Goal: Task Accomplishment & Management: Complete application form

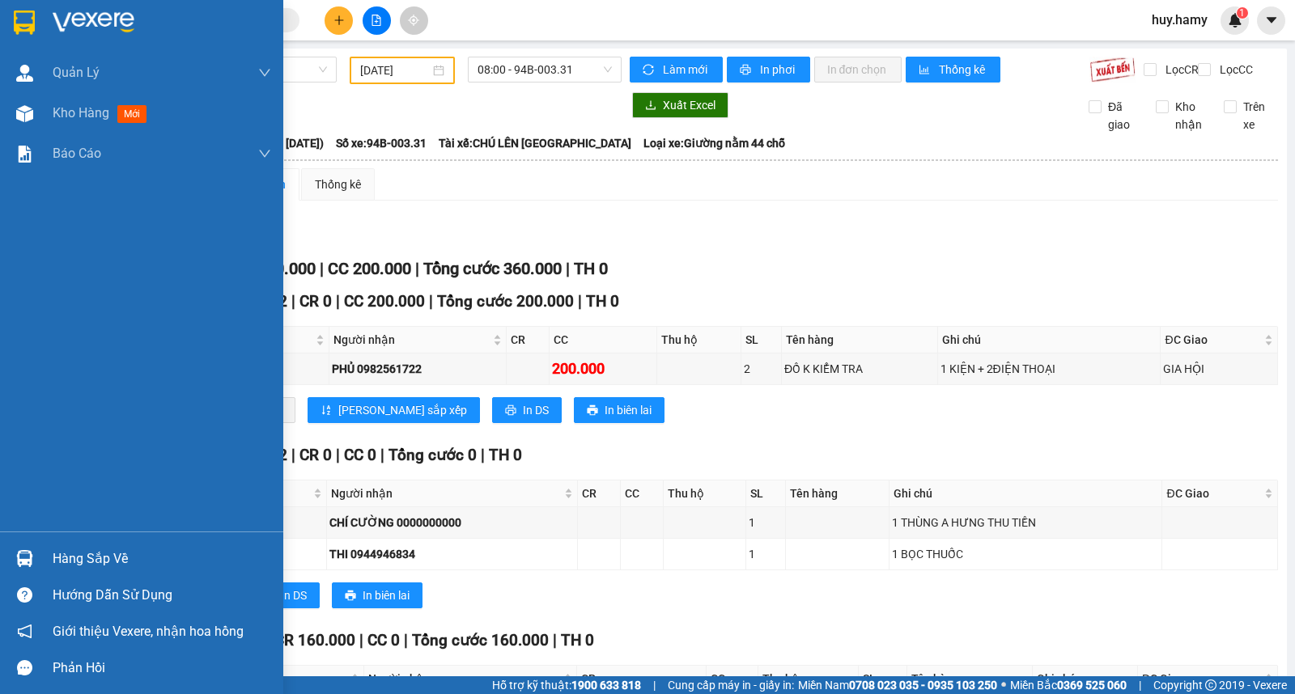
click at [132, 553] on div "Hàng sắp về" at bounding box center [162, 559] width 219 height 24
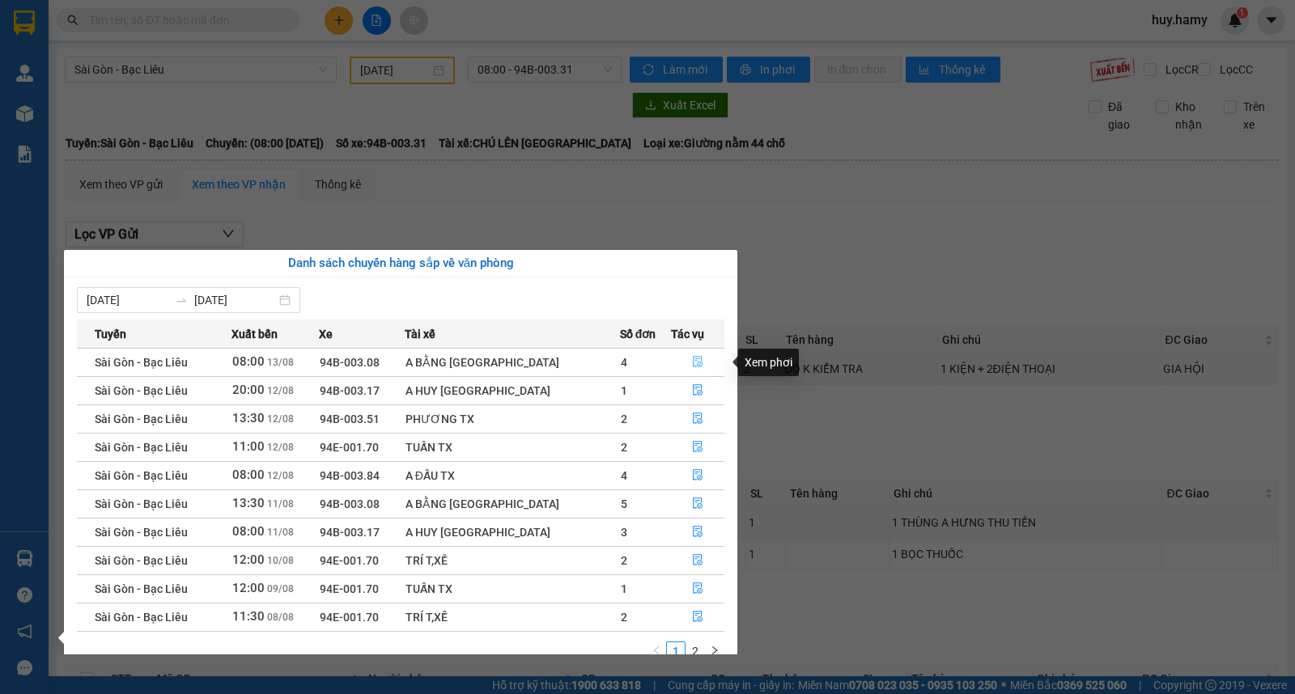
click at [696, 359] on icon "file-done" at bounding box center [697, 361] width 11 height 11
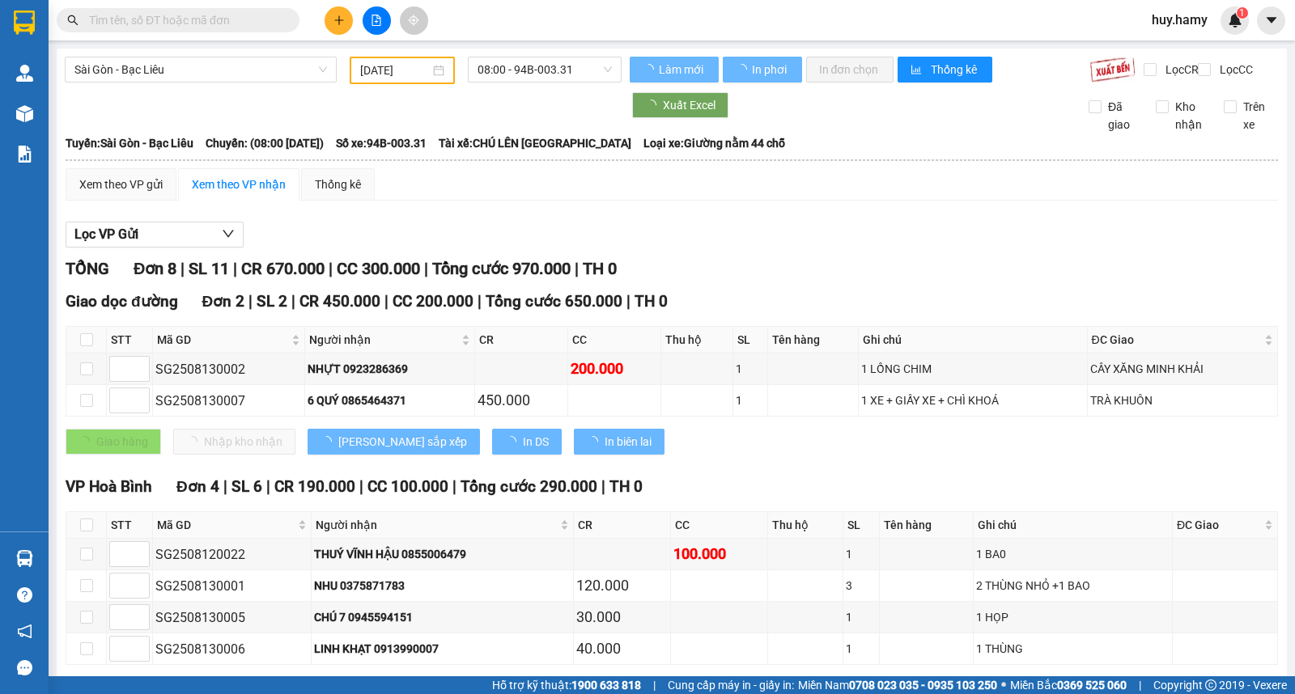
type input "[DATE]"
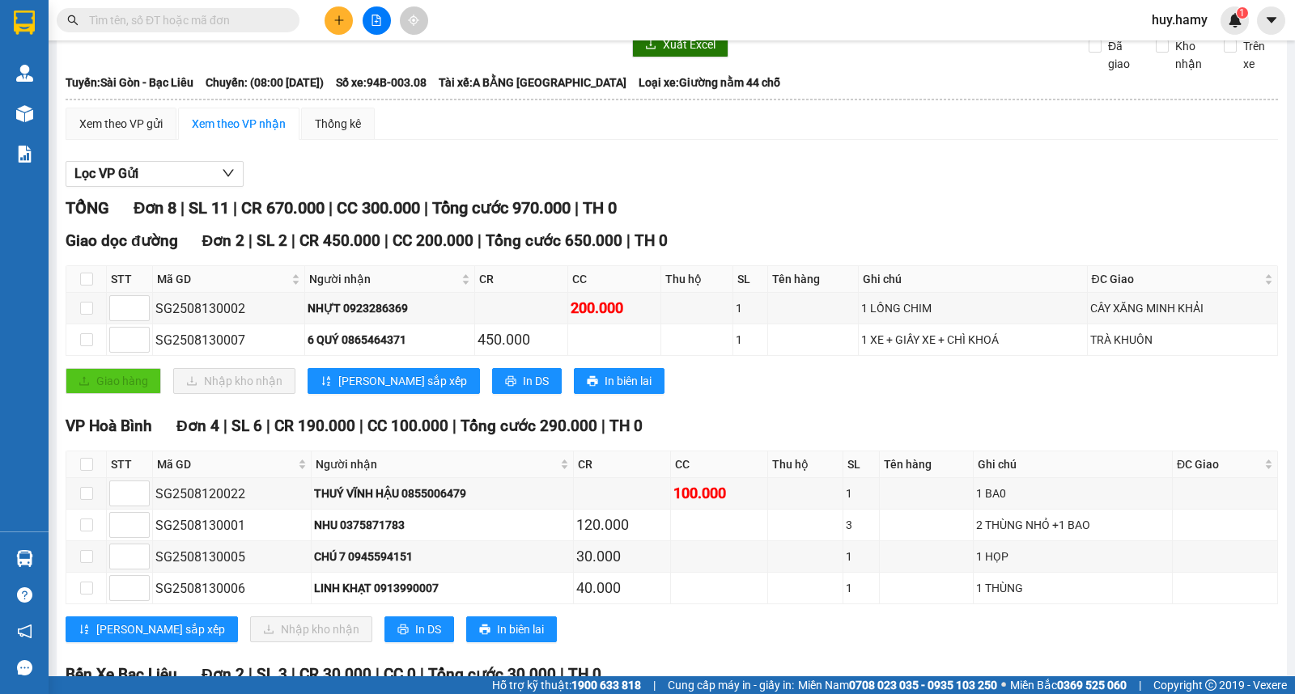
scroll to position [90, 0]
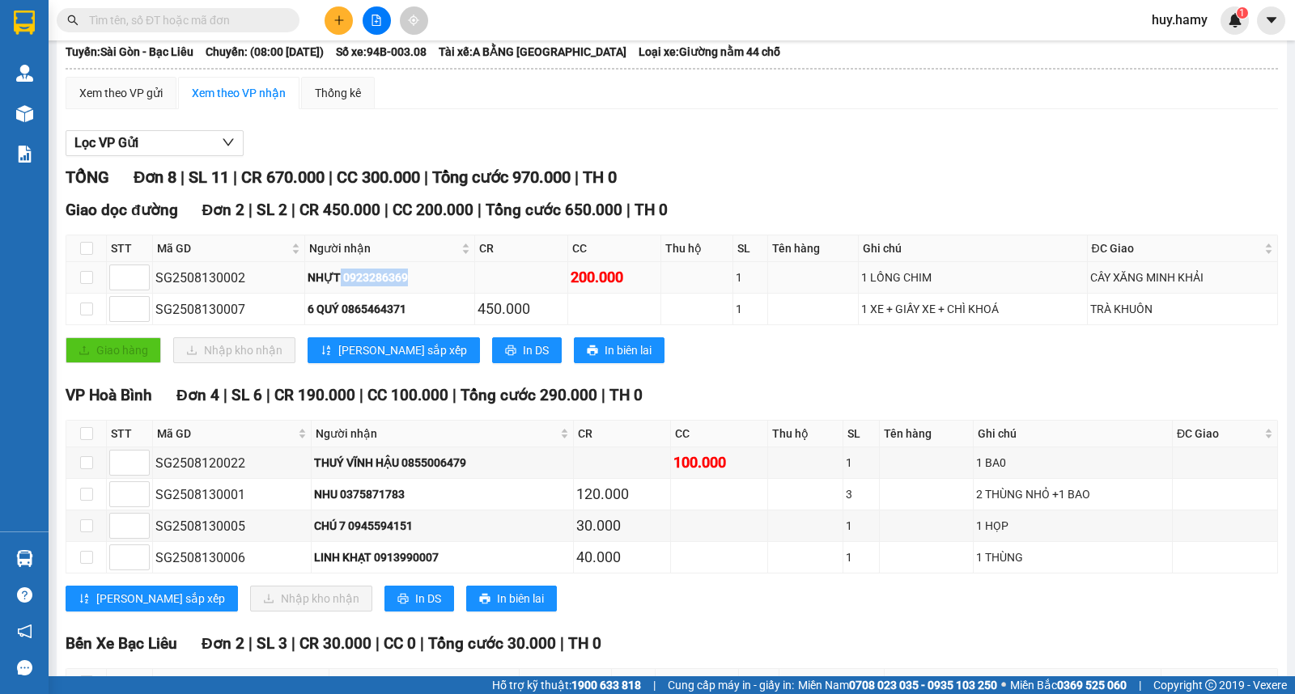
drag, startPoint x: 334, startPoint y: 293, endPoint x: 417, endPoint y: 292, distance: 82.6
click at [417, 287] on div "NHỰT 0923286369" at bounding box center [389, 278] width 163 height 18
copy div "0923286369"
click at [207, 11] on input "text" at bounding box center [184, 20] width 191 height 18
paste input "0923286369"
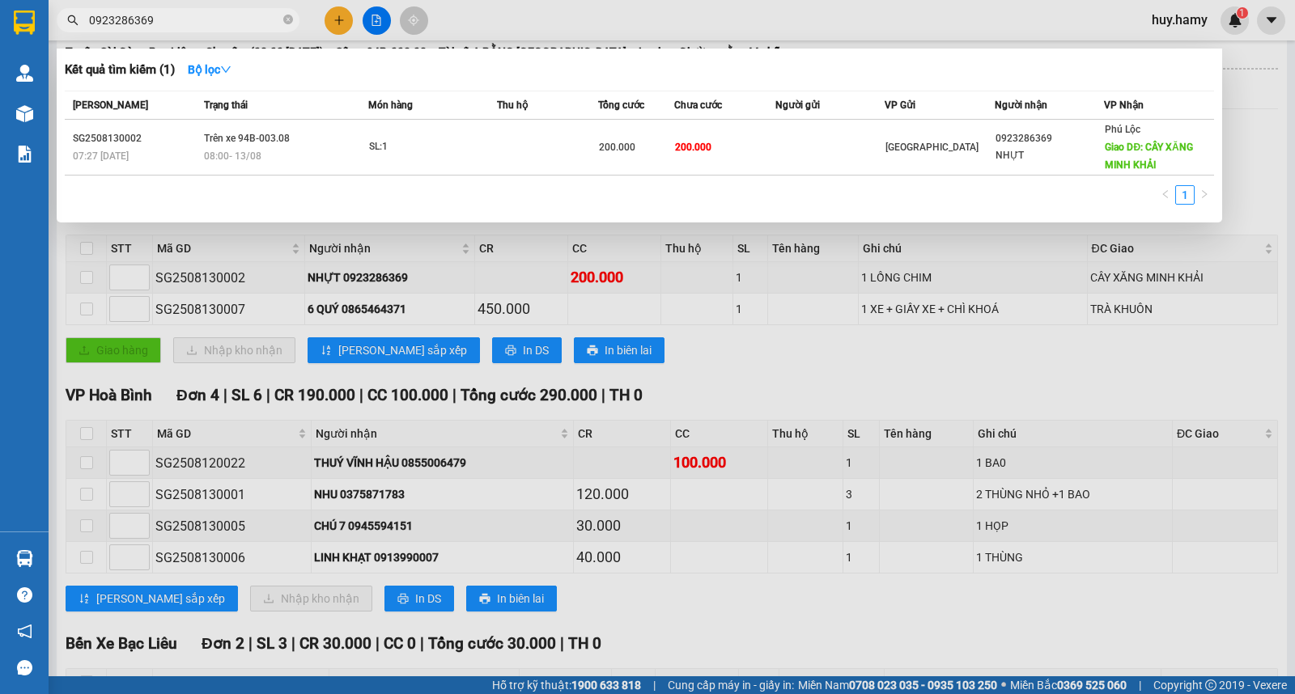
type input "0923286369"
click at [798, 388] on div at bounding box center [647, 347] width 1295 height 694
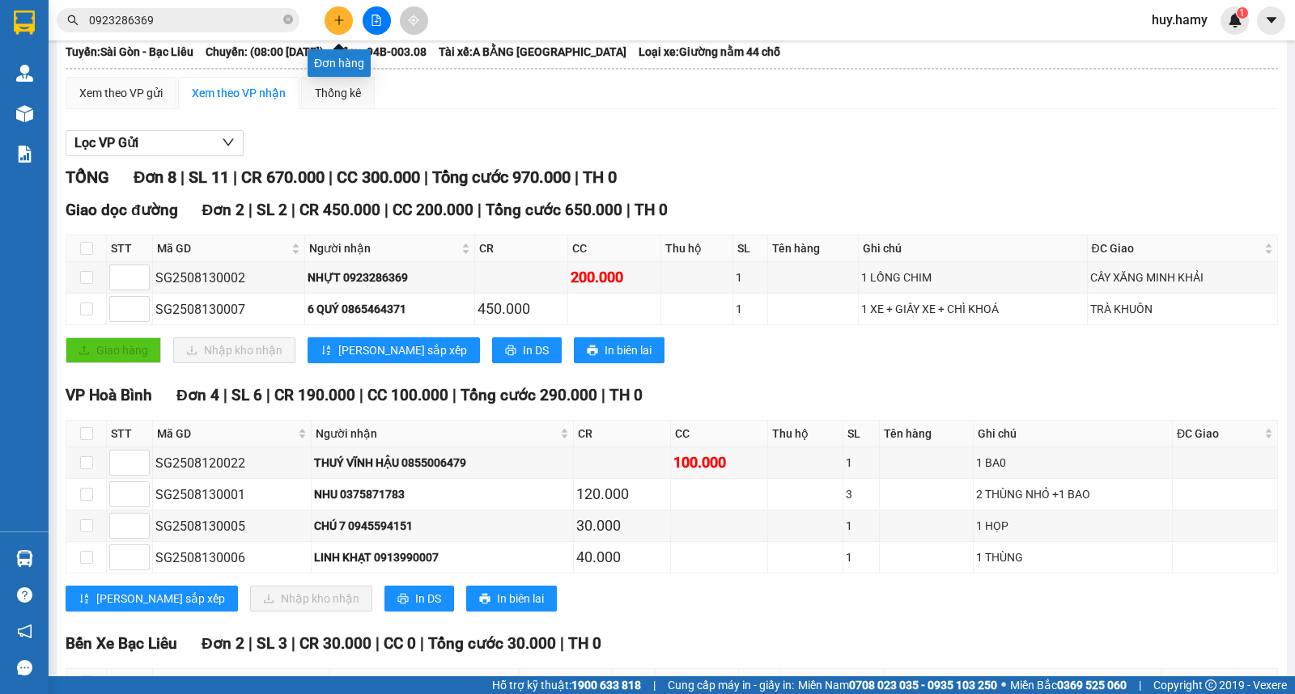
click at [342, 23] on icon "plus" at bounding box center [338, 20] width 11 height 11
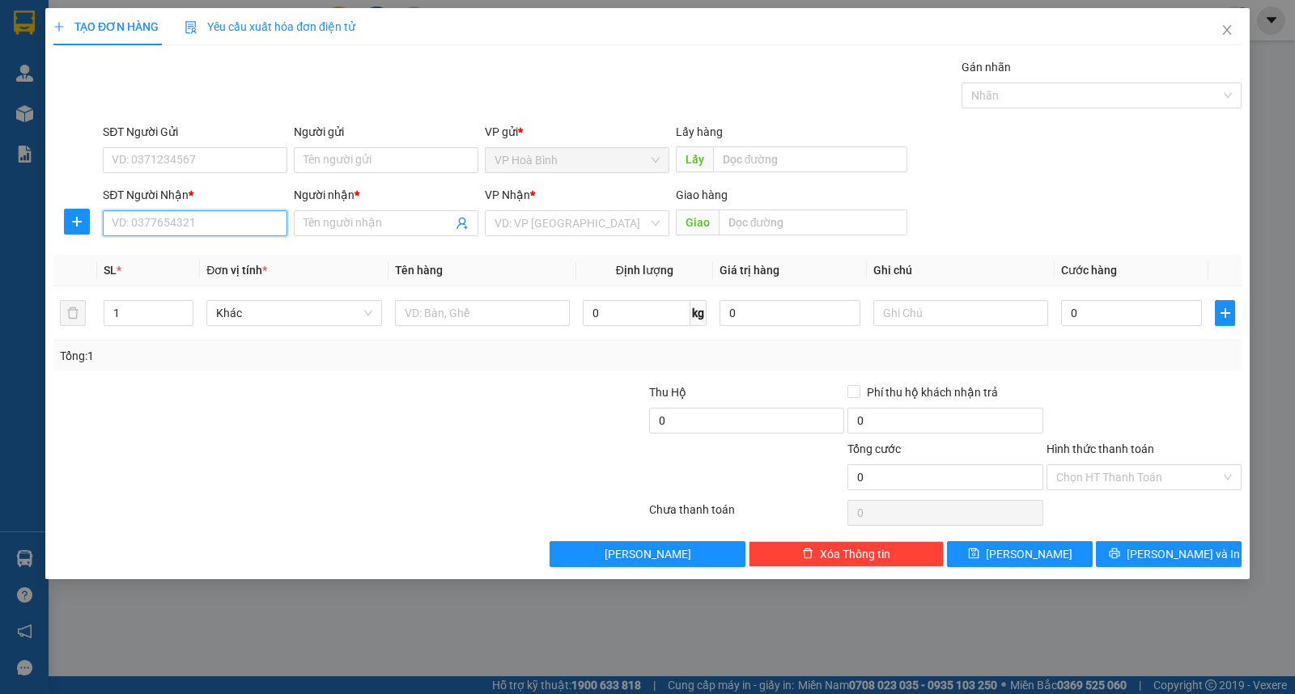
click at [206, 220] on input "SĐT Người Nhận *" at bounding box center [195, 223] width 185 height 26
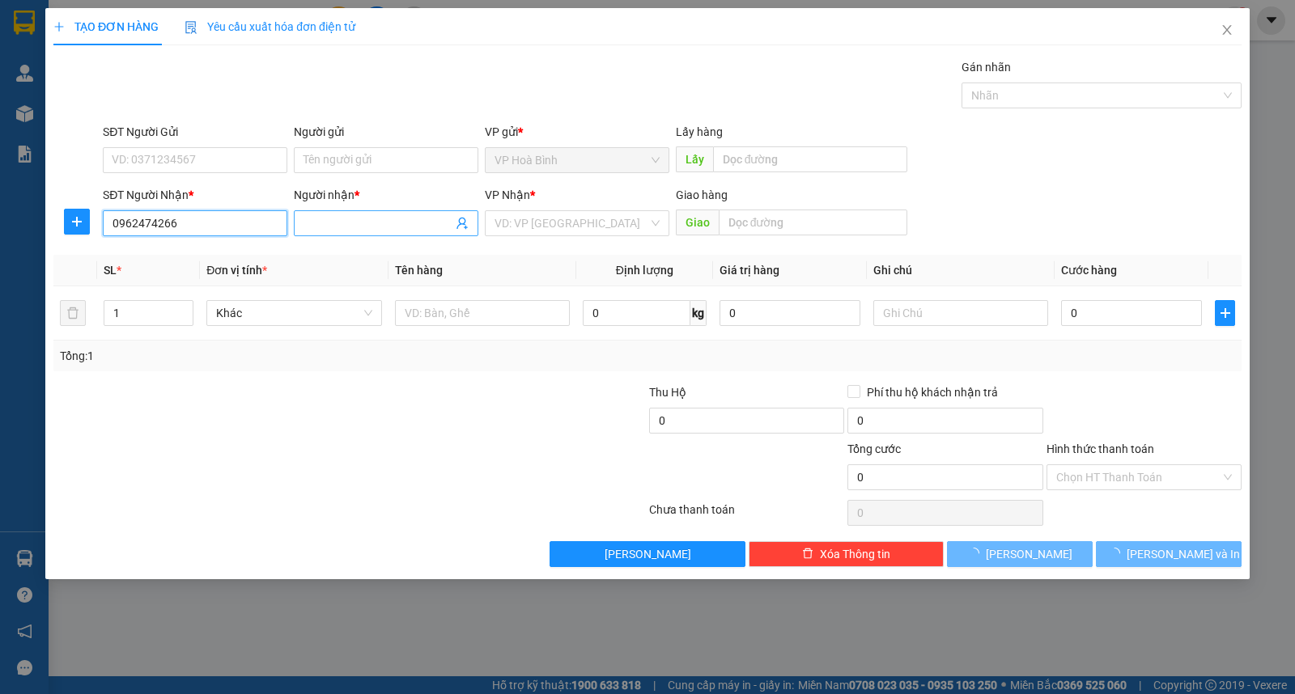
type input "0962474266"
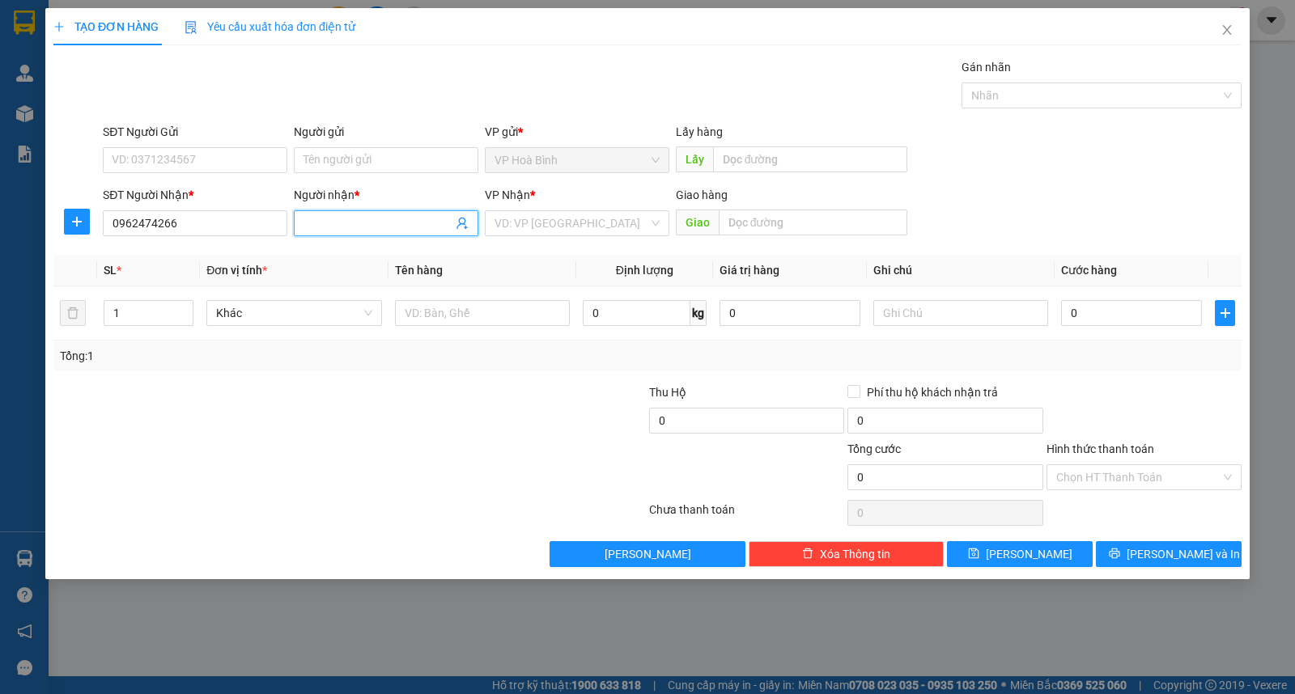
click at [329, 214] on input "Người nhận *" at bounding box center [378, 223] width 149 height 18
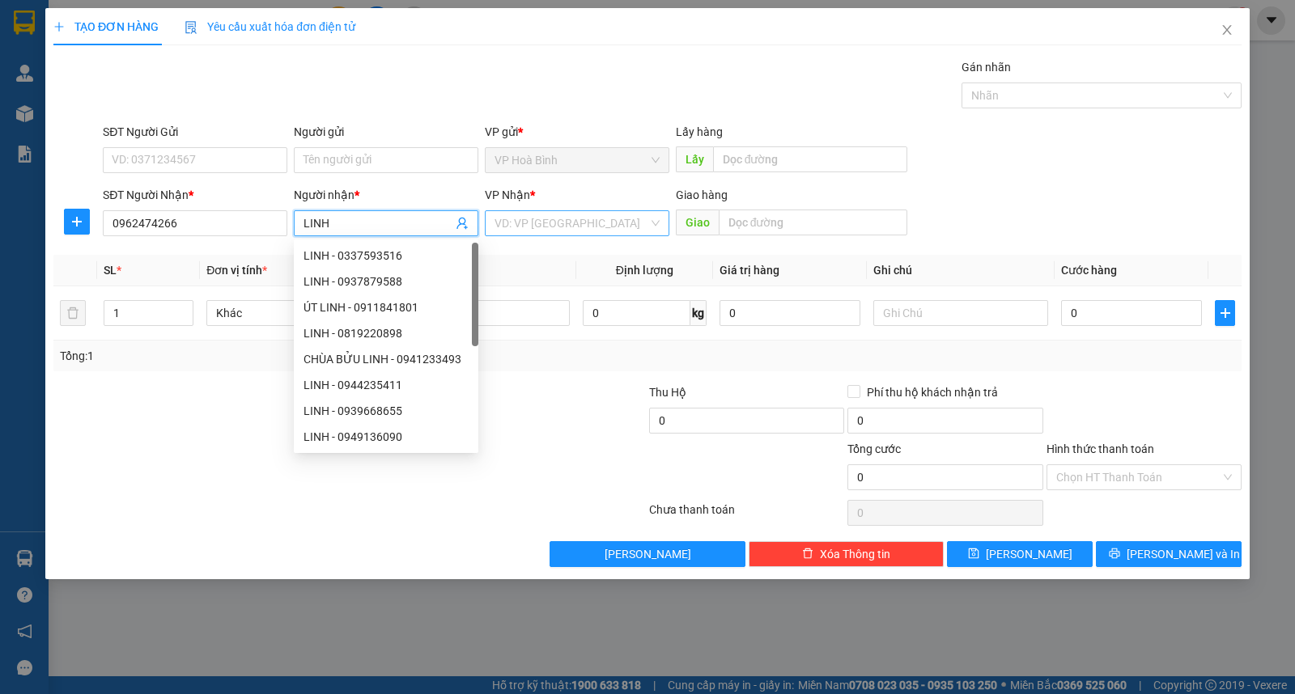
type input "LINH"
click at [524, 228] on input "search" at bounding box center [572, 223] width 154 height 24
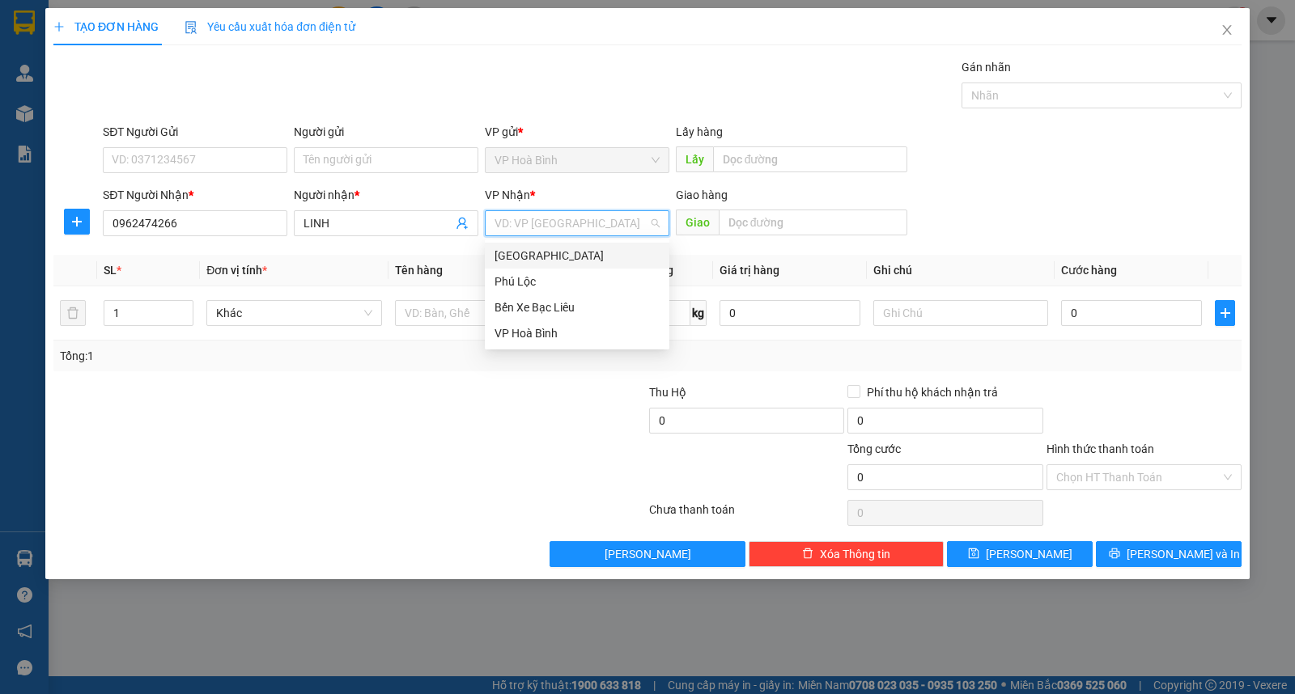
click at [513, 257] on div "[GEOGRAPHIC_DATA]" at bounding box center [577, 256] width 165 height 18
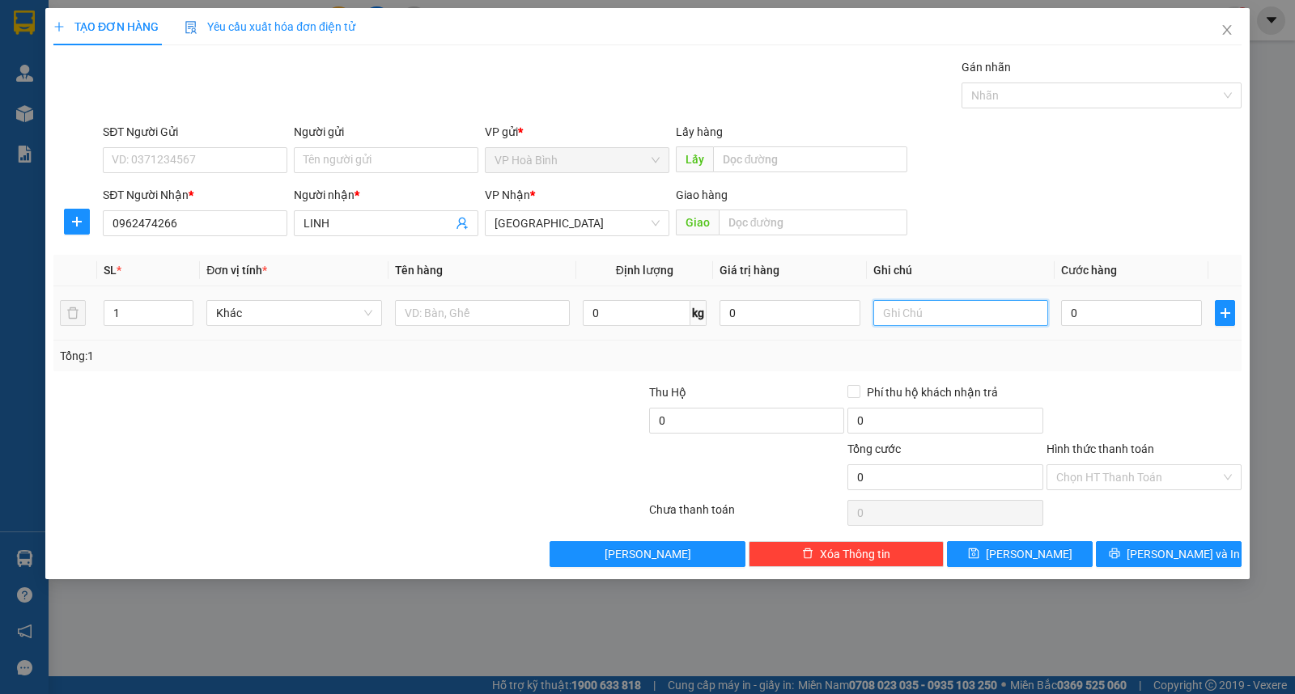
click at [890, 321] on input "text" at bounding box center [960, 313] width 175 height 26
paste input "ỌC"
type input "BỌC"
click at [1101, 312] on input "0" at bounding box center [1131, 313] width 141 height 26
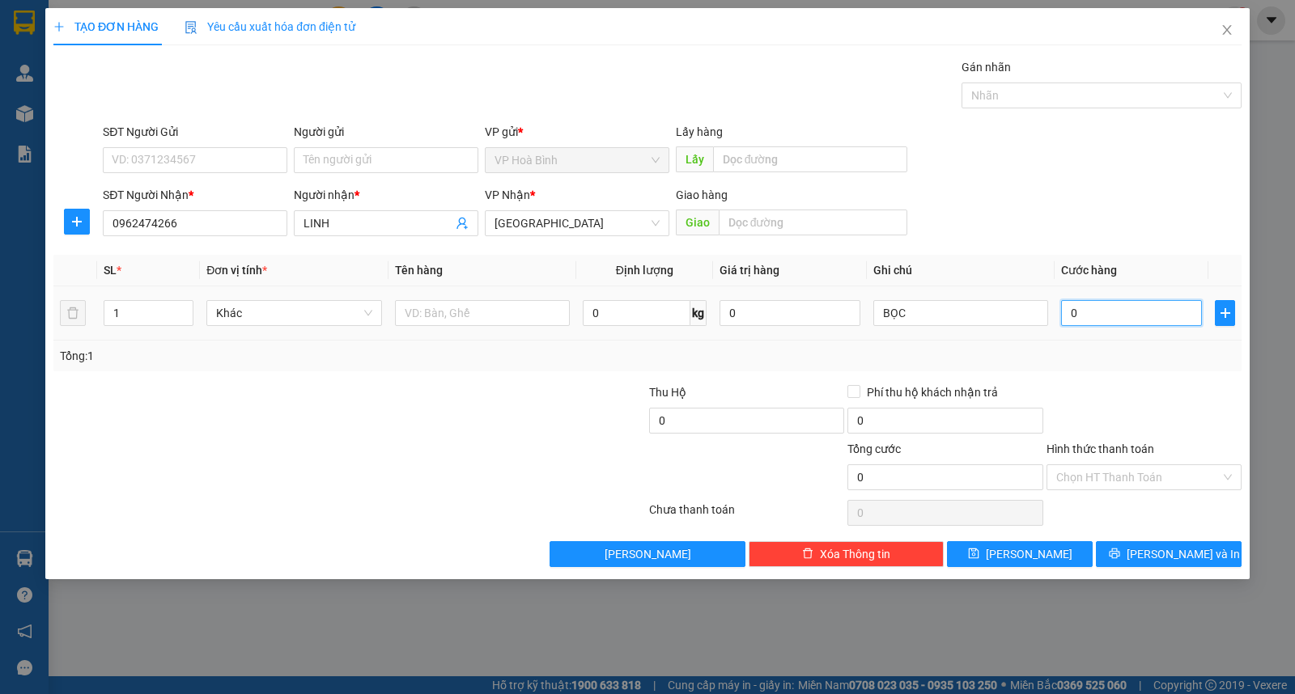
type input "4"
type input "40"
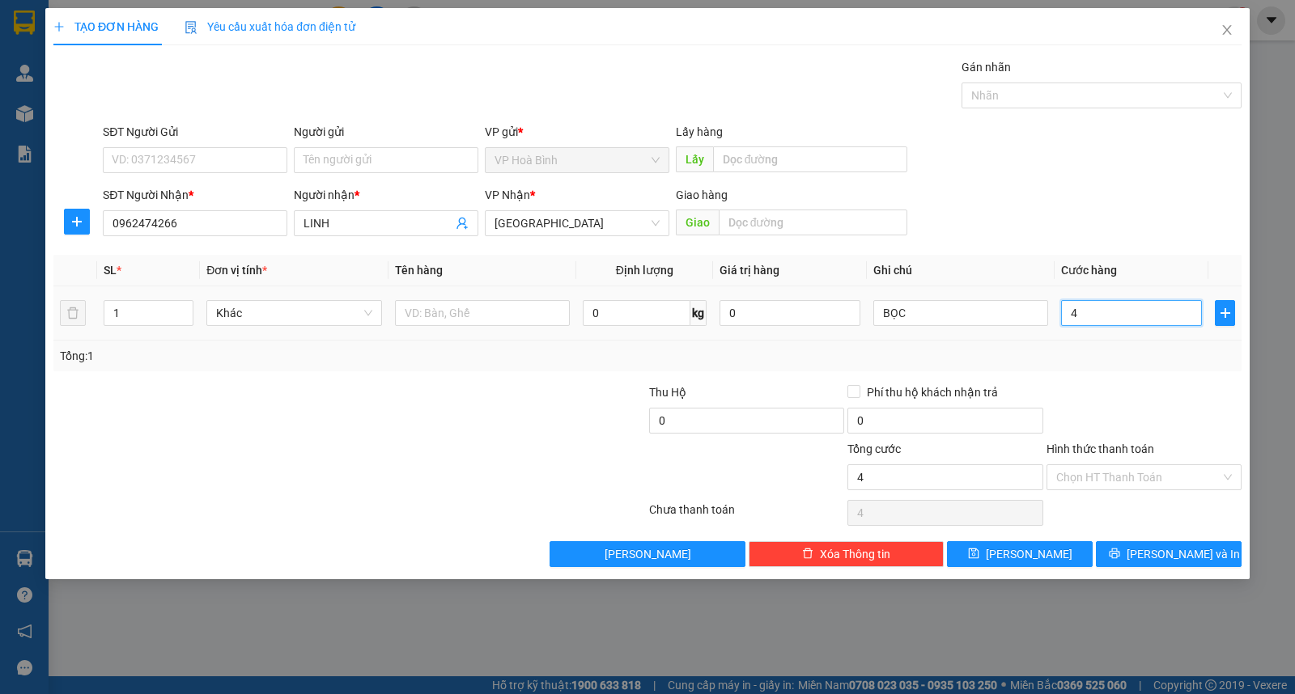
type input "40"
type input "400"
type input "4.000"
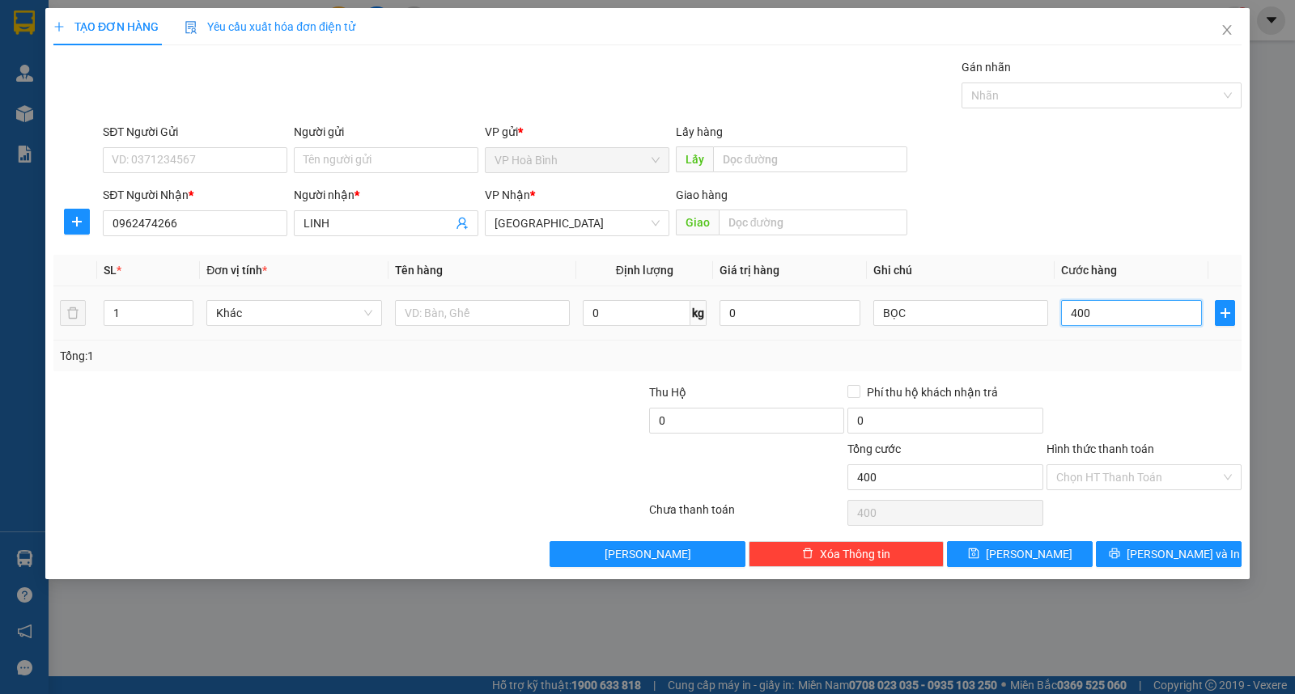
type input "4.000"
type input "40.000"
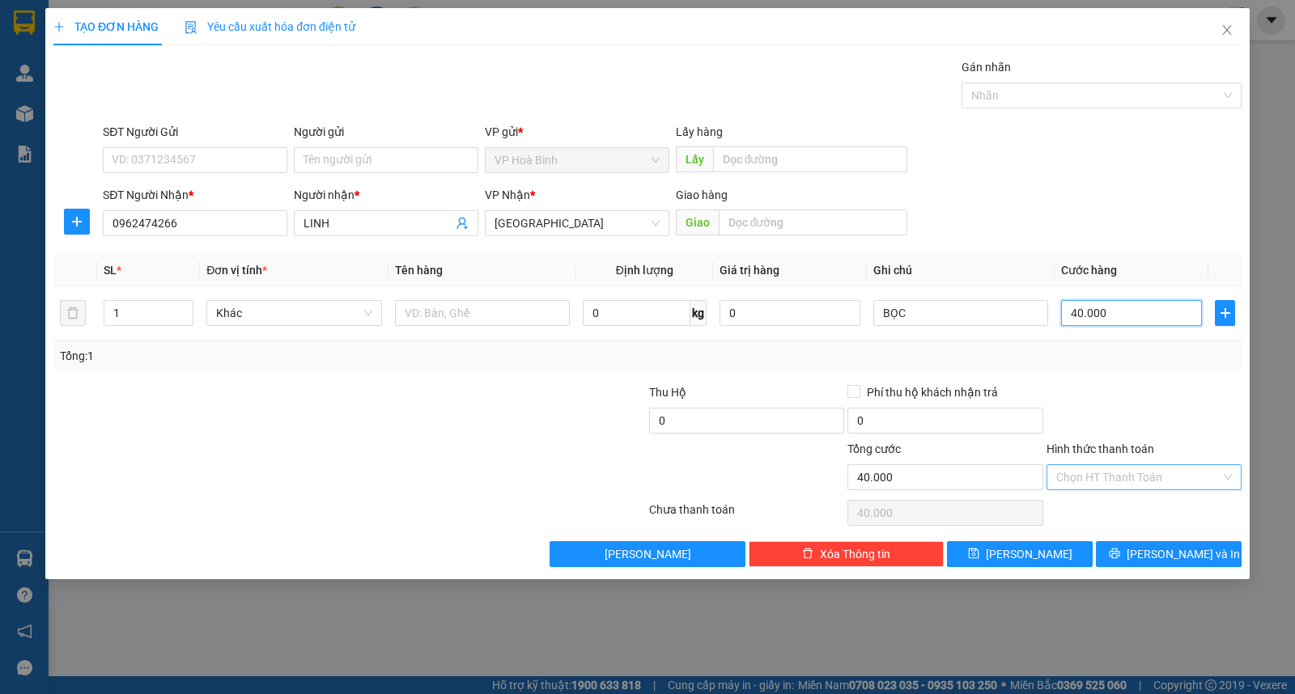
type input "40.000"
click at [1144, 475] on input "Hình thức thanh toán" at bounding box center [1138, 477] width 164 height 24
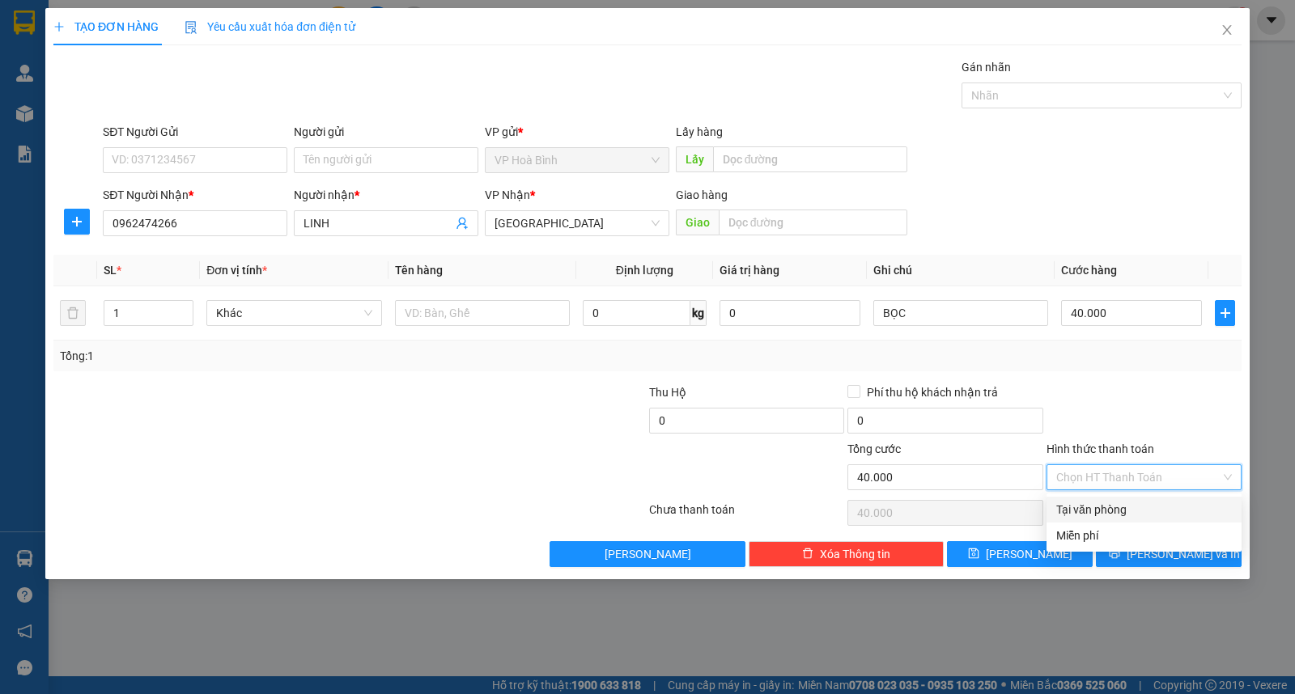
click at [1136, 516] on div "Tại văn phòng" at bounding box center [1144, 510] width 176 height 18
type input "0"
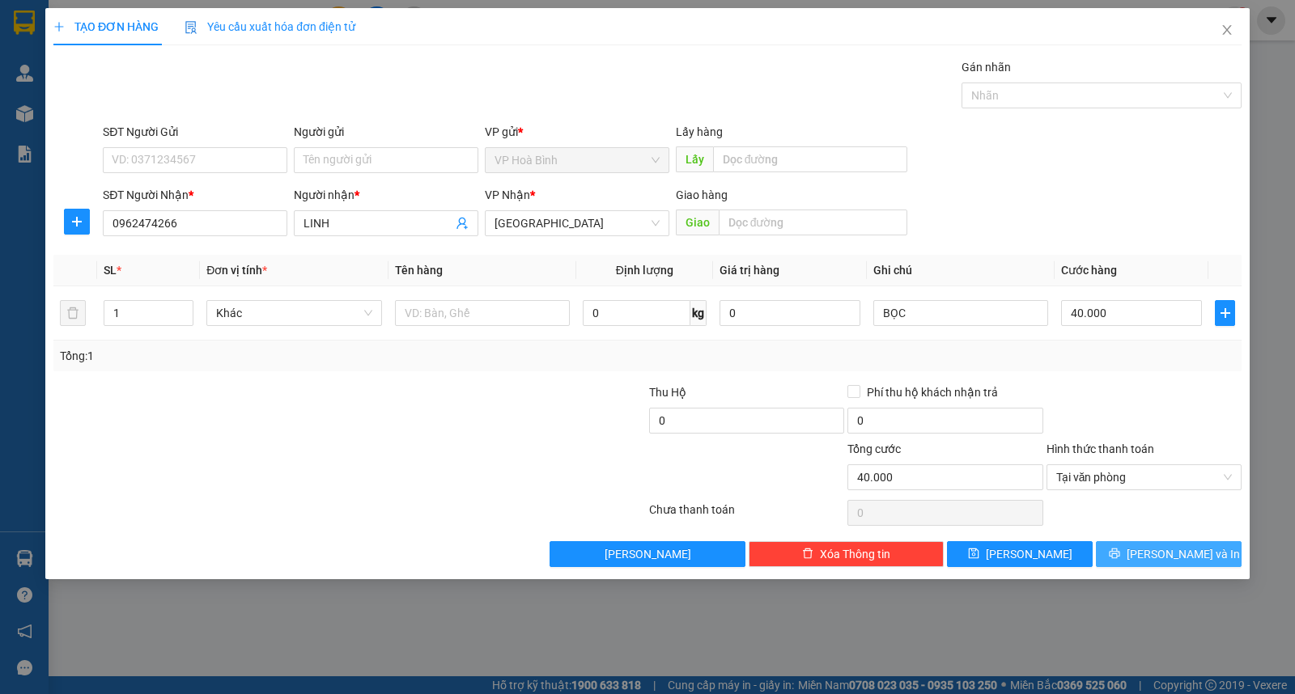
click at [1120, 559] on icon "printer" at bounding box center [1114, 553] width 11 height 11
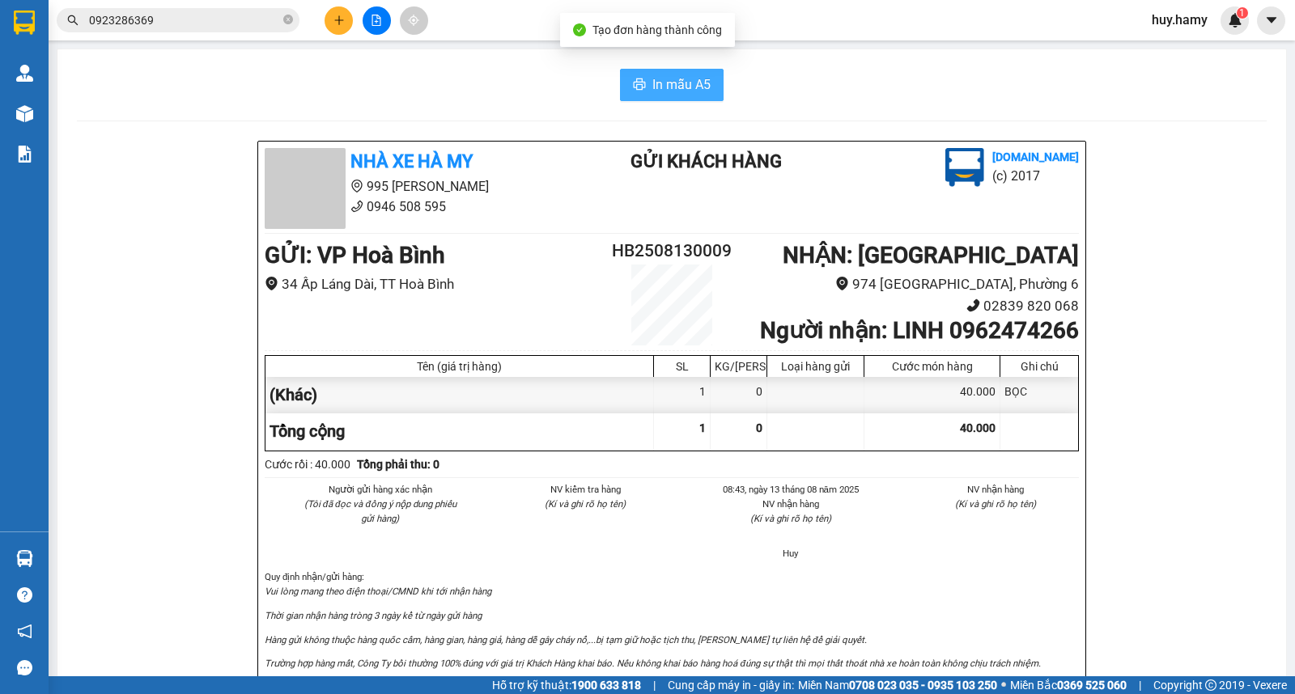
click at [635, 90] on icon "printer" at bounding box center [640, 84] width 12 height 11
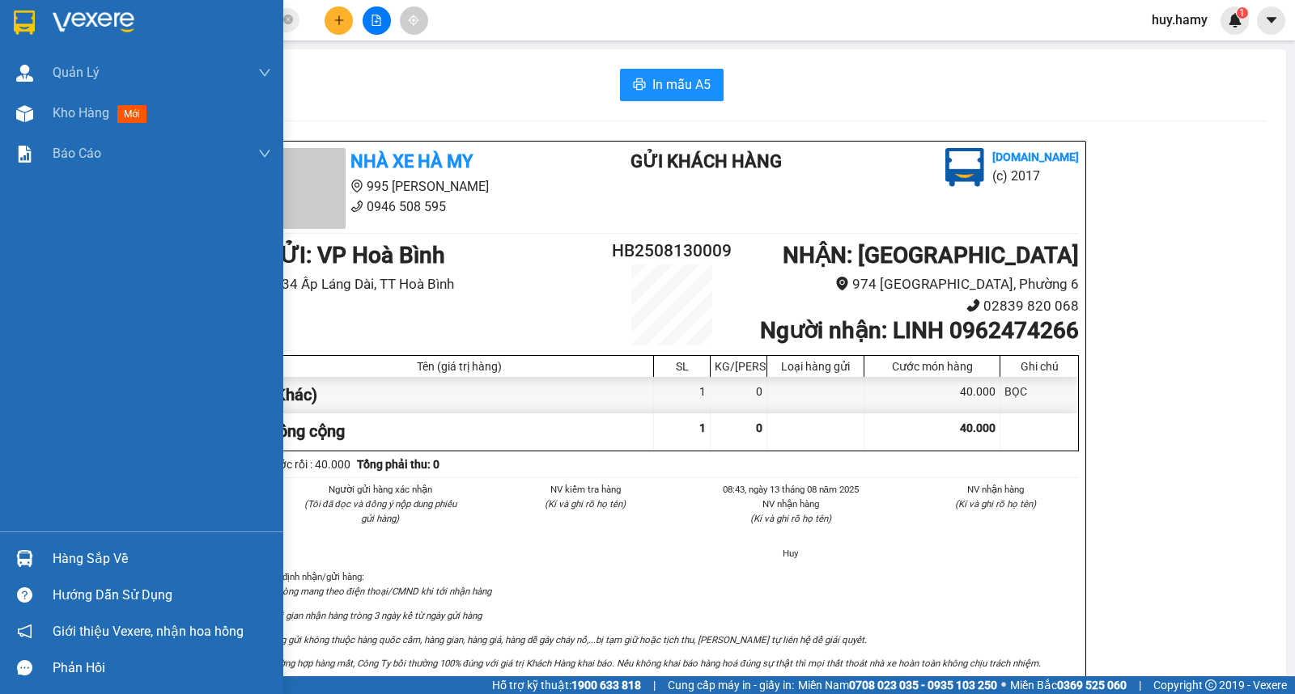
click at [87, 559] on div "Hàng sắp về" at bounding box center [162, 559] width 219 height 24
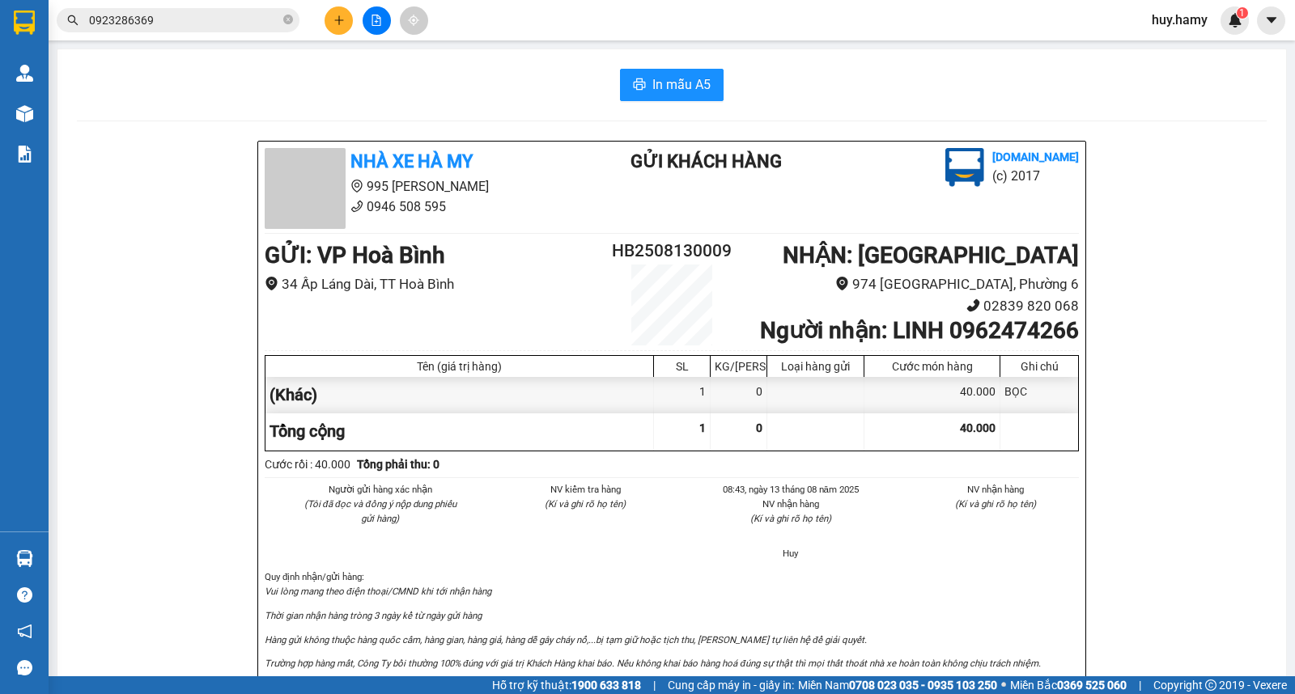
click at [130, 110] on section "Kết quả tìm kiếm ( 1 ) Bộ lọc Mã ĐH Trạng thái Món hàng Thu hộ Tổng cước Chưa c…" at bounding box center [647, 347] width 1295 height 694
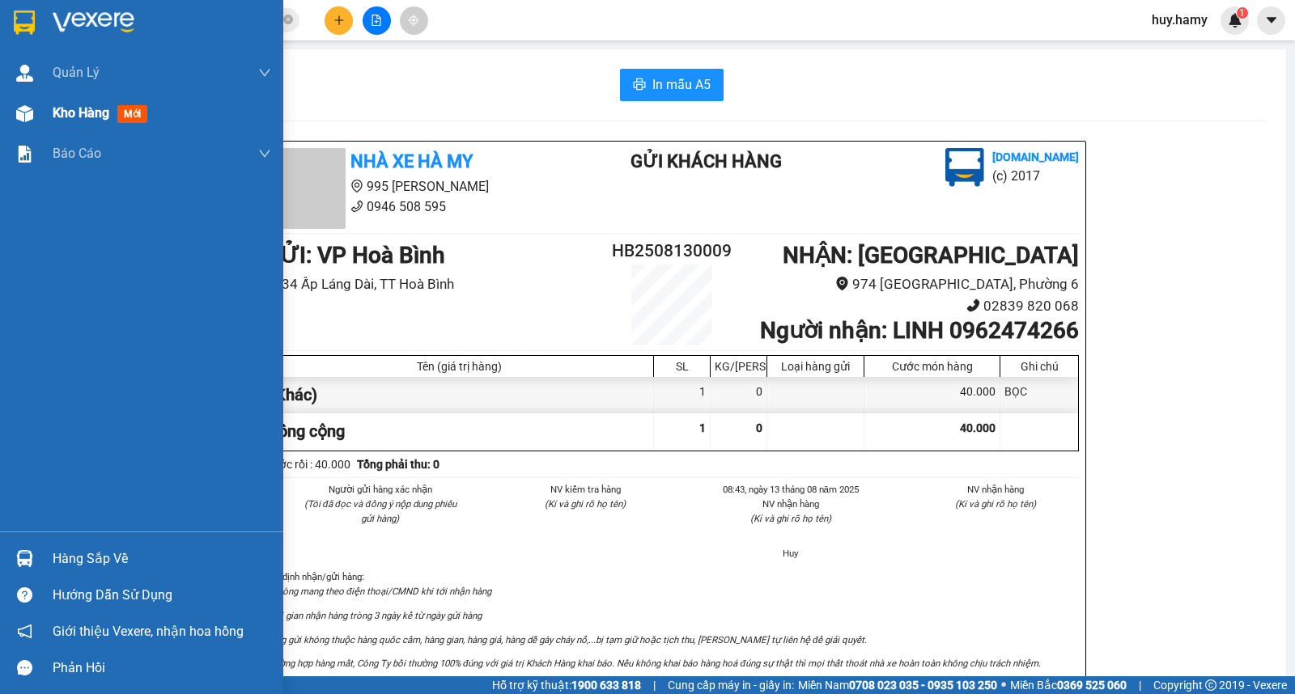
click at [68, 113] on span "Kho hàng" at bounding box center [81, 112] width 57 height 15
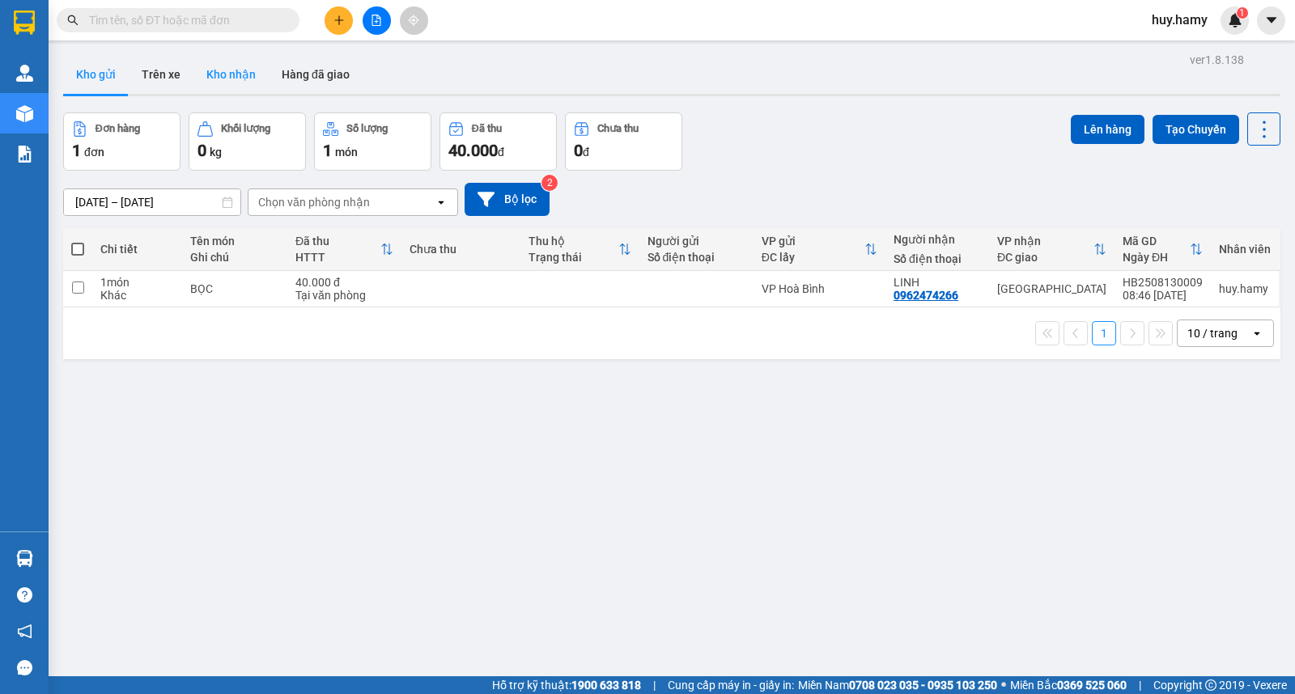
click at [229, 89] on button "Kho nhận" at bounding box center [230, 74] width 75 height 39
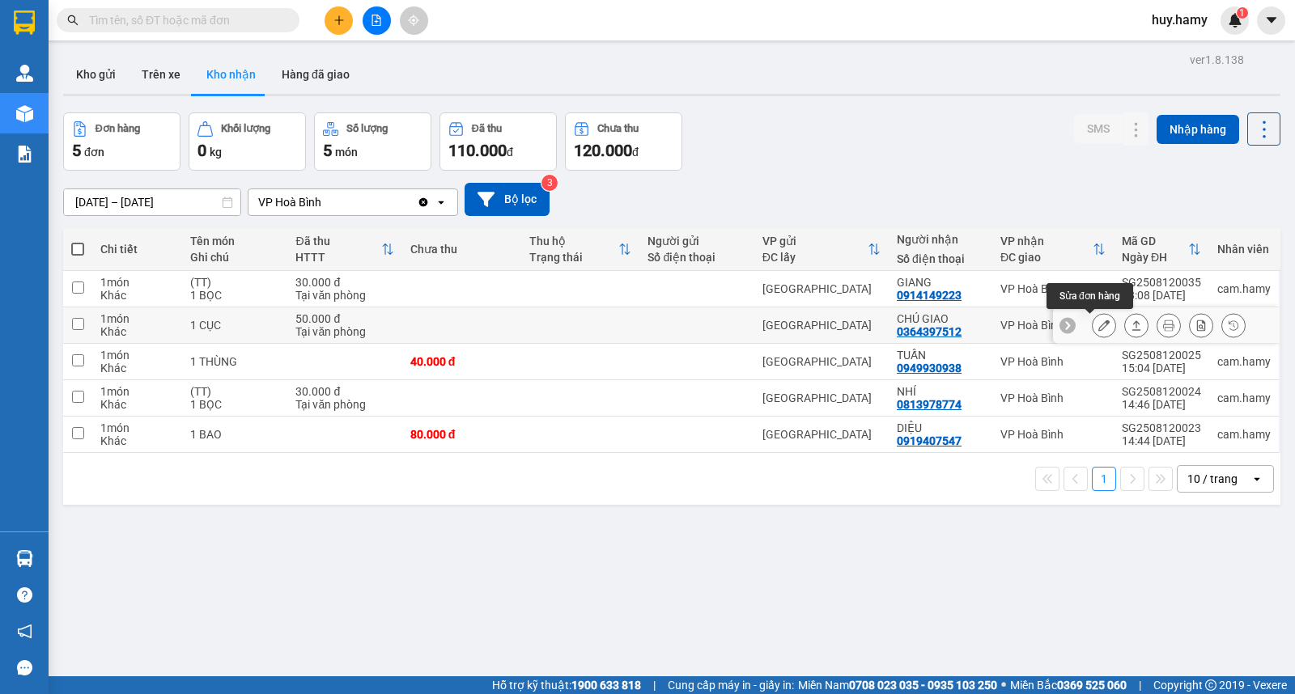
click at [1098, 327] on icon at bounding box center [1103, 325] width 11 height 11
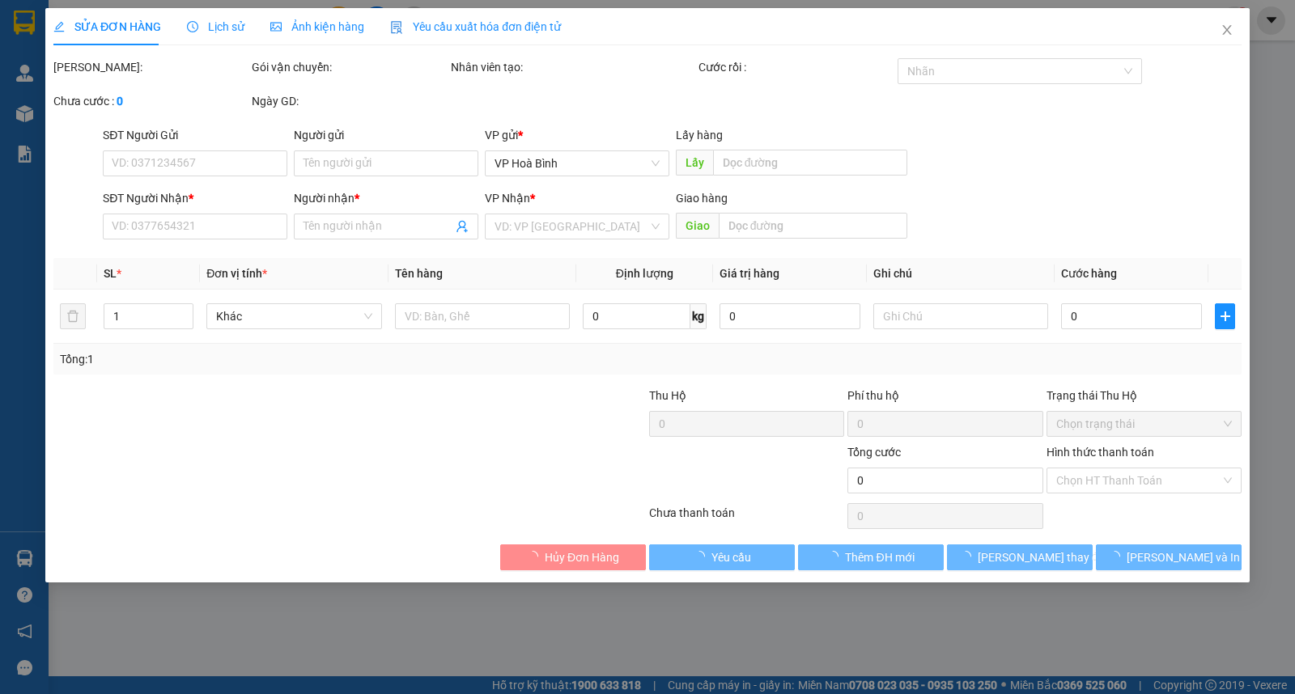
type input "0364397512"
type input "CHÚ GIAO"
type input "50.000"
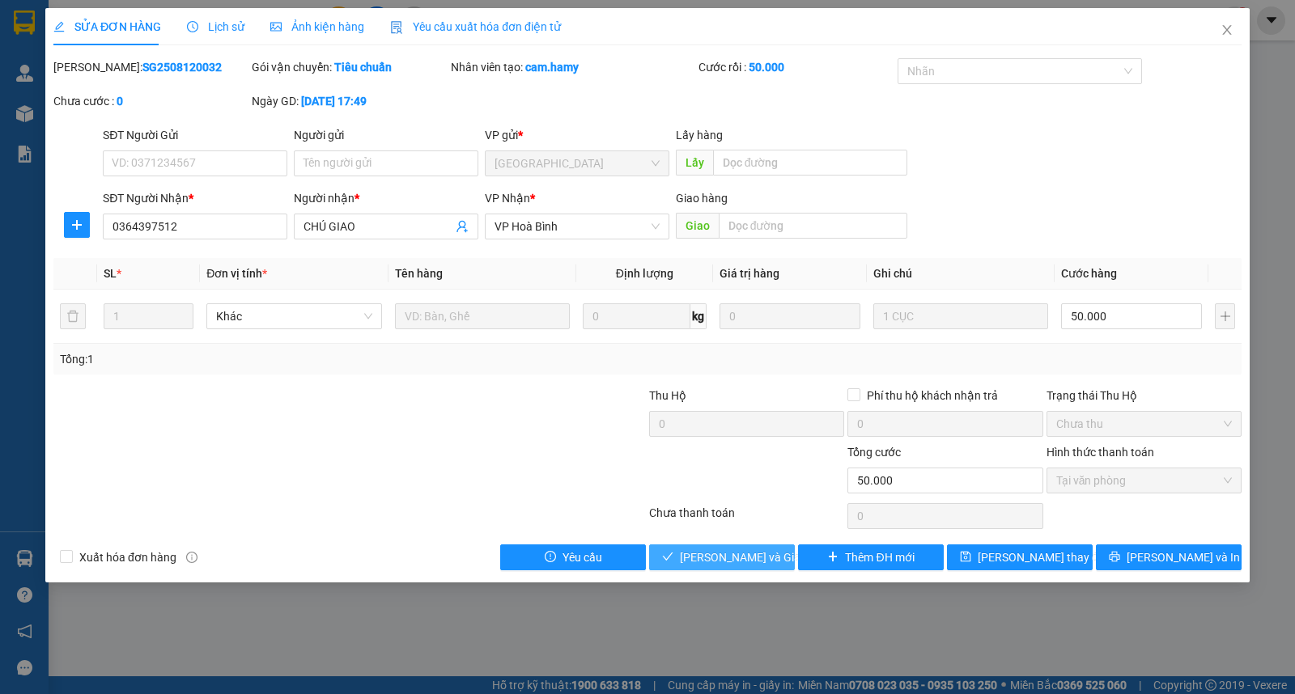
click at [705, 565] on span "Lưu và Giao hàng" at bounding box center [757, 558] width 155 height 18
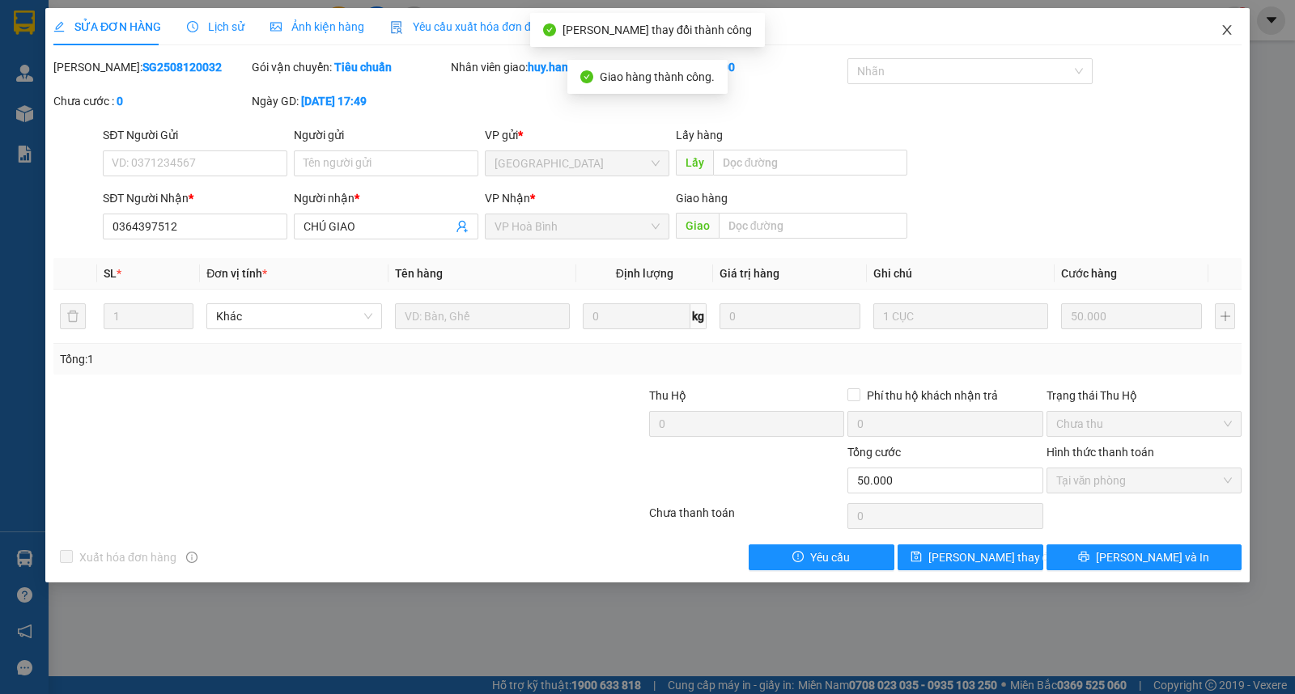
click at [1232, 26] on icon "close" at bounding box center [1227, 29] width 13 height 13
